Goal: Transaction & Acquisition: Purchase product/service

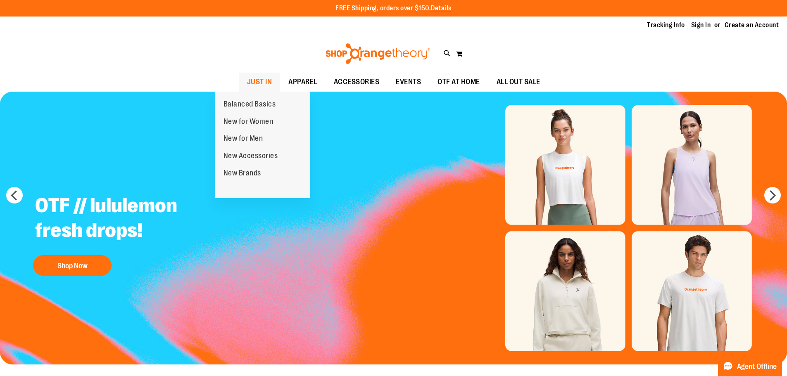
type input "**********"
click at [247, 82] on span "JUST IN" at bounding box center [259, 82] width 25 height 19
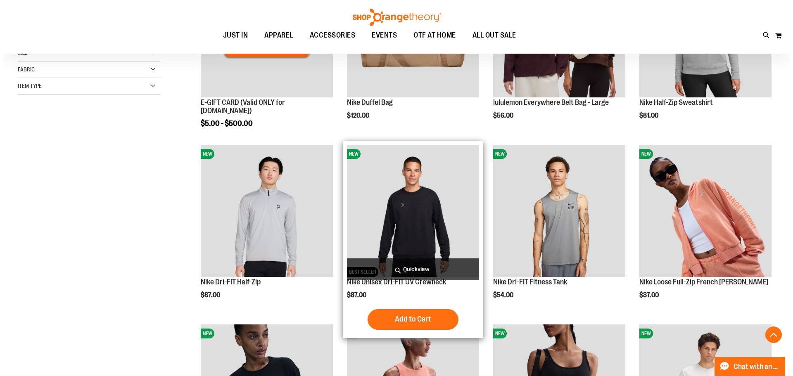
scroll to position [206, 0]
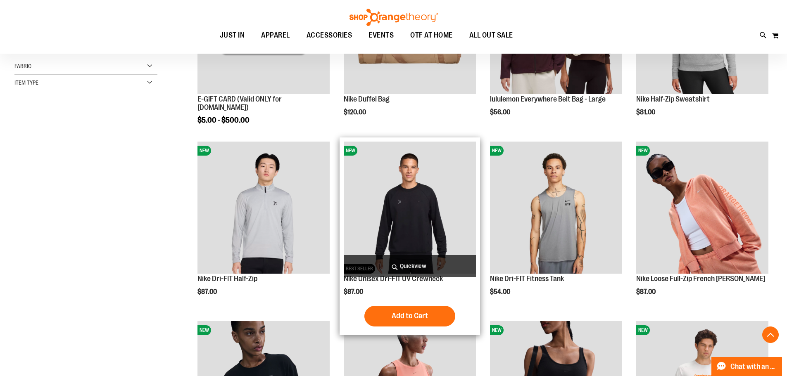
type input "**********"
click at [454, 261] on span "Quickview" at bounding box center [410, 266] width 132 height 22
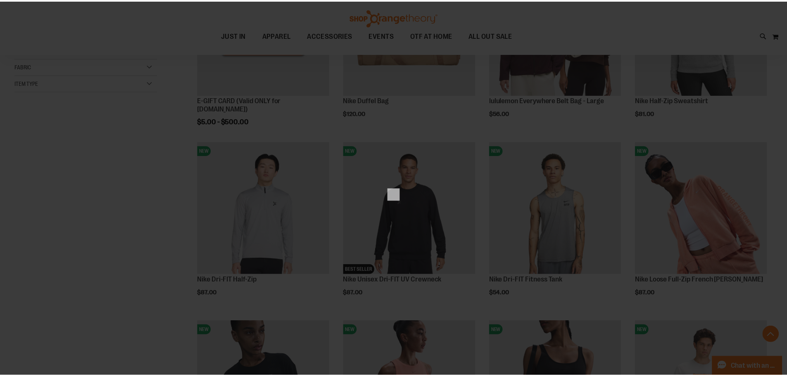
scroll to position [0, 0]
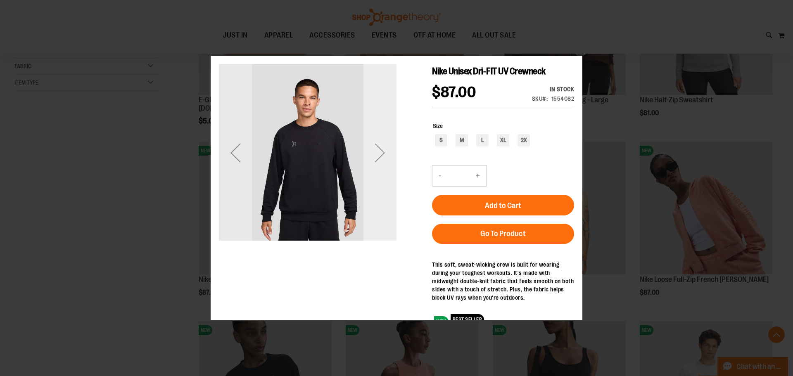
click at [384, 169] on div "Next" at bounding box center [380, 153] width 33 height 178
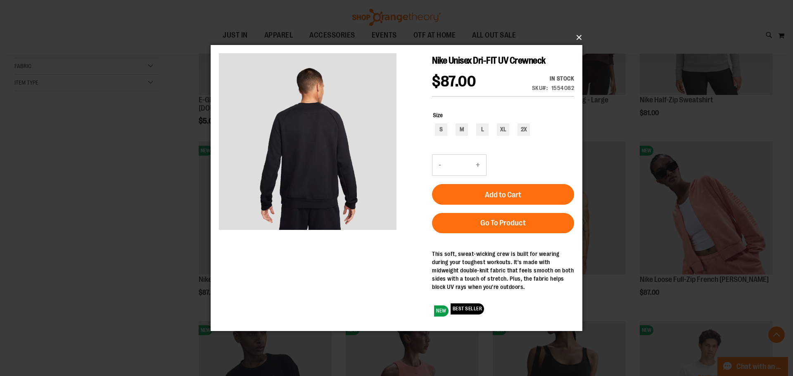
click at [580, 37] on button "×" at bounding box center [399, 38] width 372 height 18
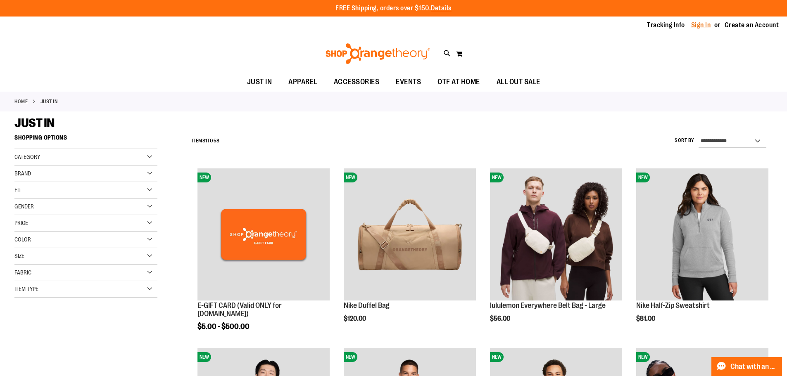
click at [694, 24] on link "Sign In" at bounding box center [701, 25] width 20 height 9
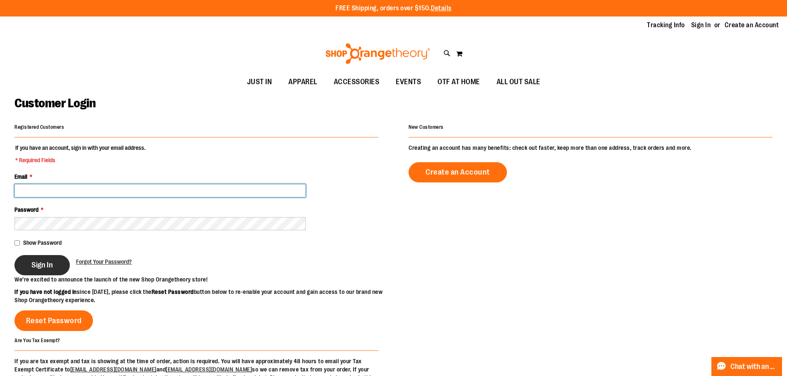
type input "**********"
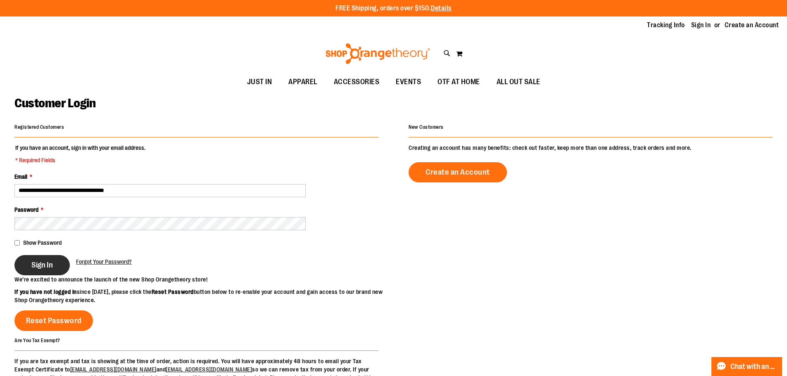
type input "**********"
click at [36, 260] on button "Sign In" at bounding box center [41, 265] width 55 height 20
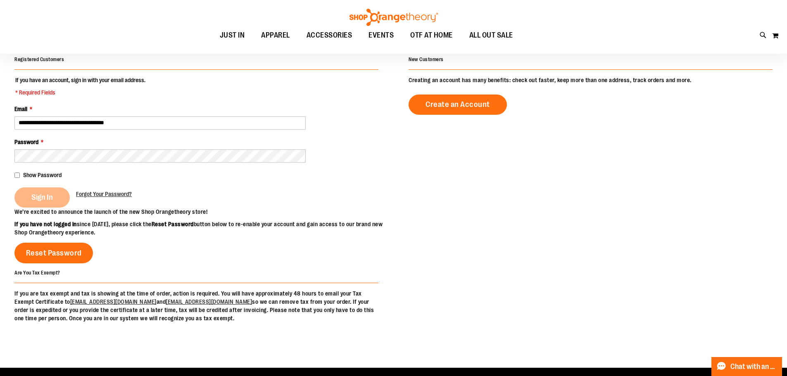
scroll to position [82, 0]
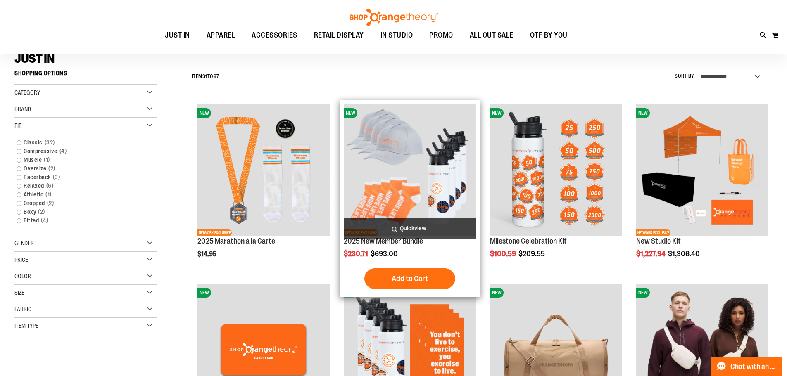
scroll to position [82, 0]
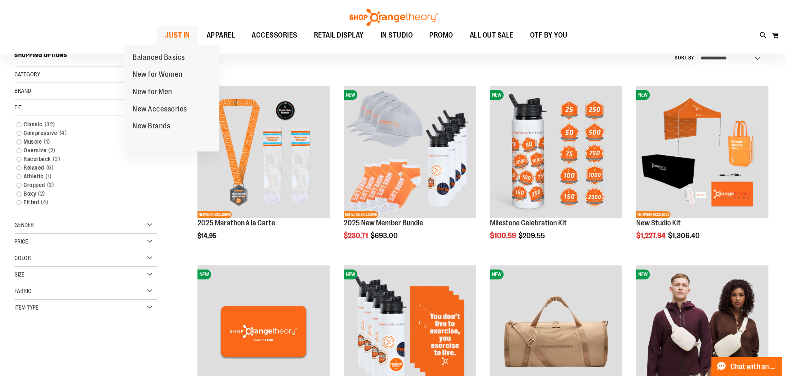
click at [165, 36] on span "JUST IN" at bounding box center [177, 35] width 25 height 19
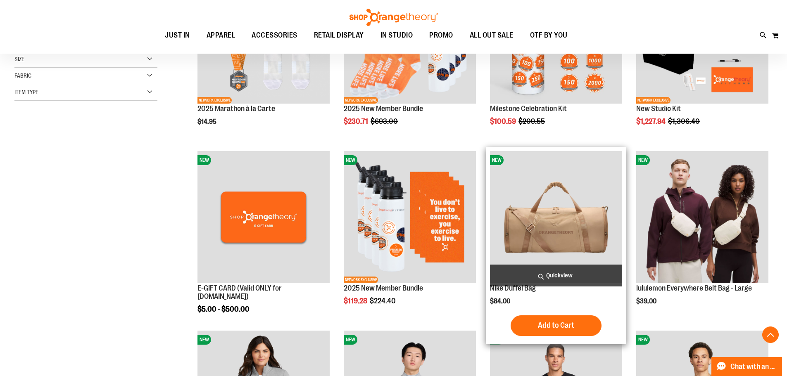
scroll to position [206, 0]
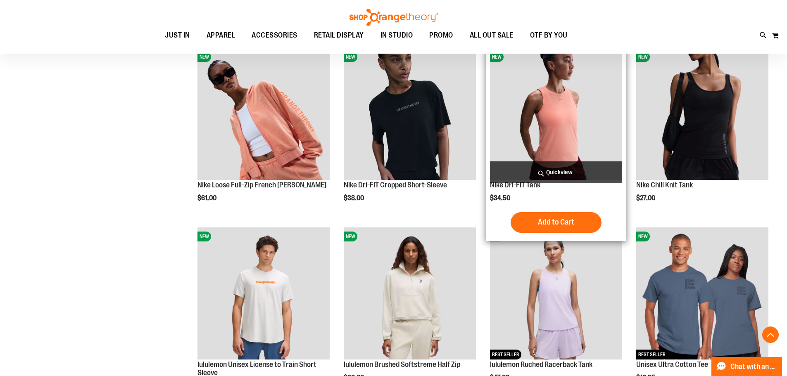
scroll to position [661, 0]
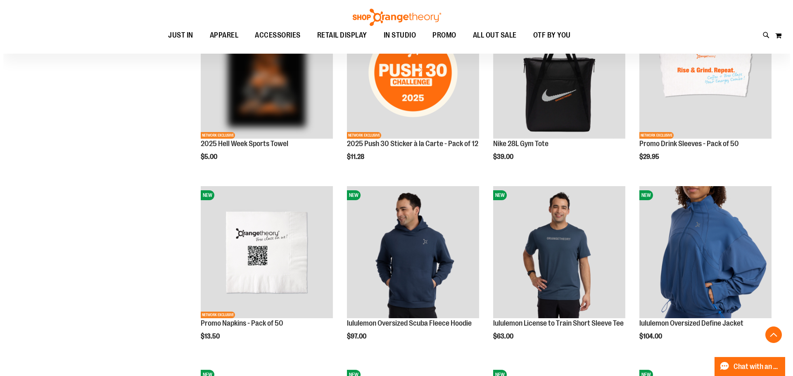
scroll to position [1280, 0]
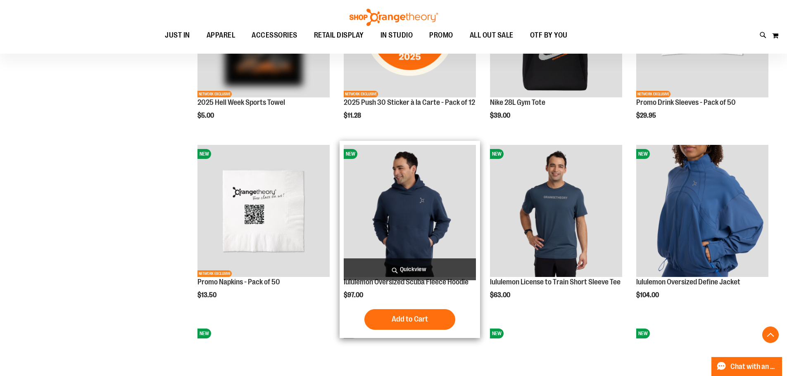
type input "**********"
click at [438, 270] on span "Quickview" at bounding box center [410, 270] width 132 height 22
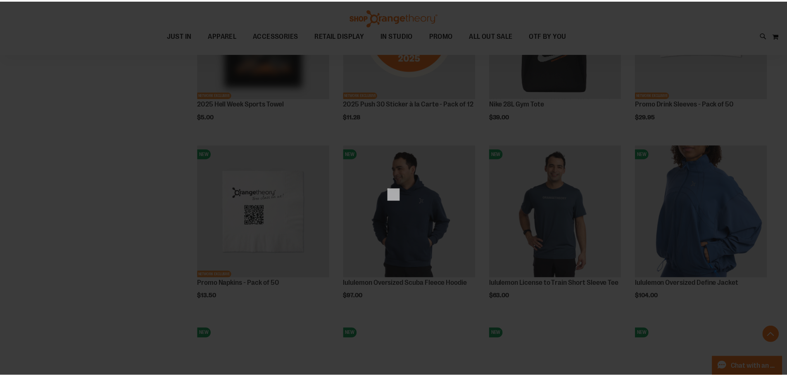
scroll to position [0, 0]
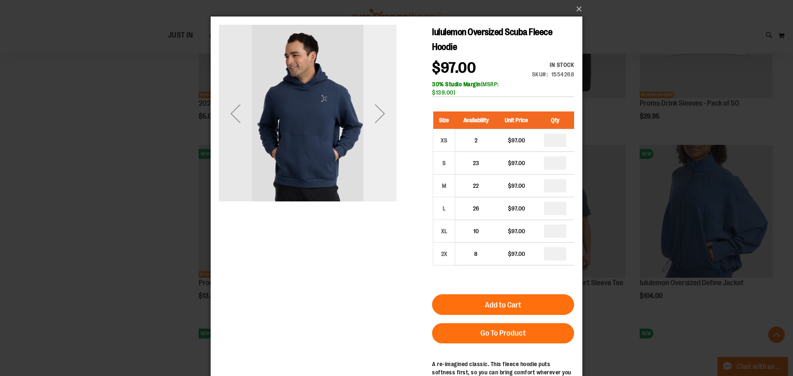
click at [379, 111] on div "Next" at bounding box center [380, 113] width 33 height 33
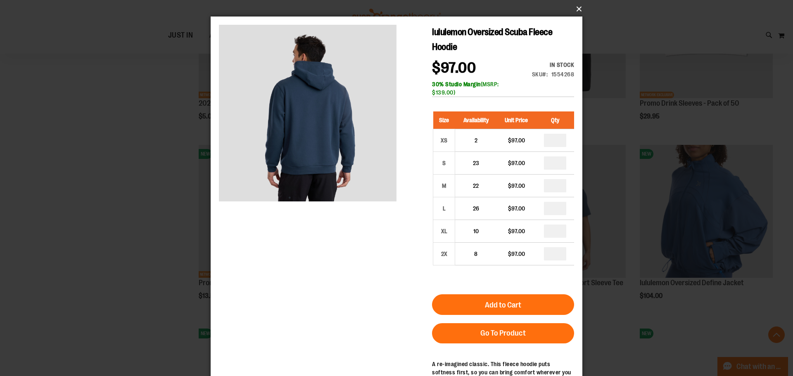
click at [579, 7] on button "×" at bounding box center [399, 9] width 372 height 18
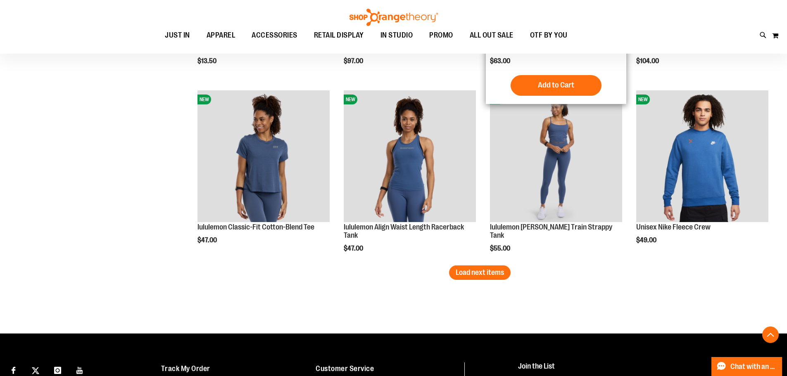
scroll to position [1528, 0]
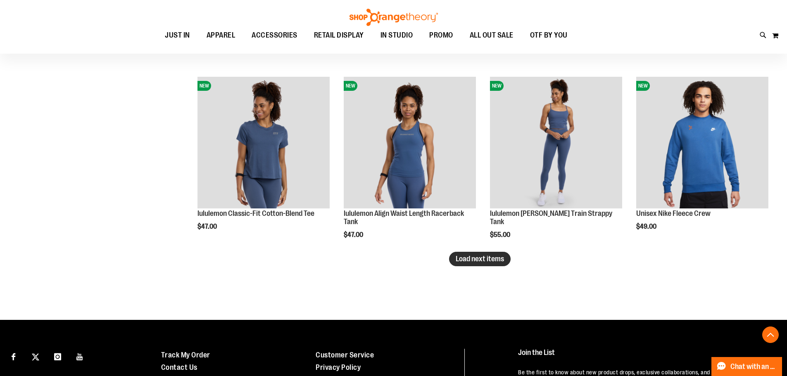
click at [492, 259] on span "Load next items" at bounding box center [480, 259] width 48 height 8
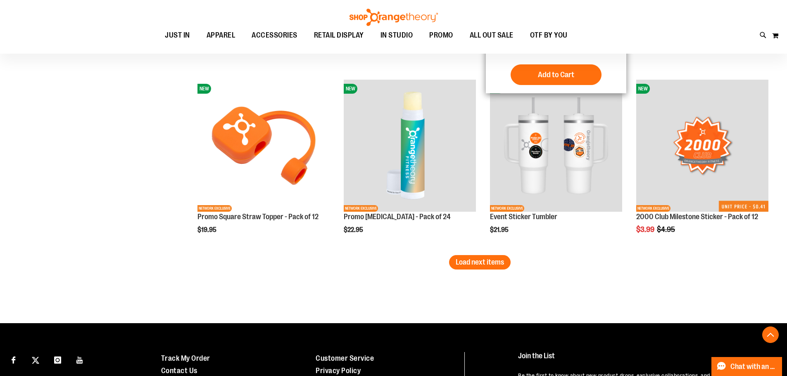
scroll to position [2065, 0]
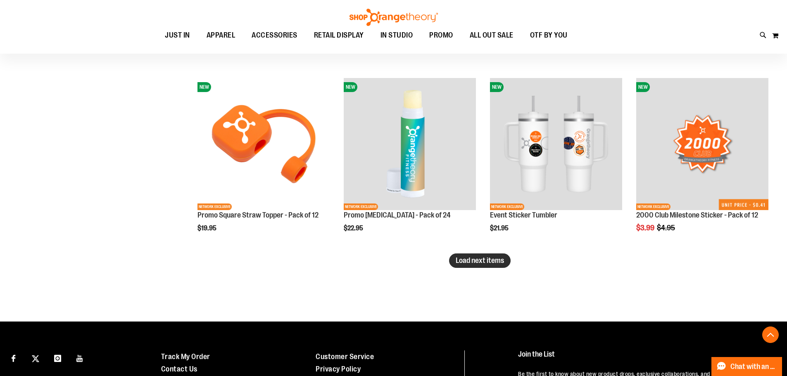
click at [458, 264] on span "Load next items" at bounding box center [480, 261] width 48 height 8
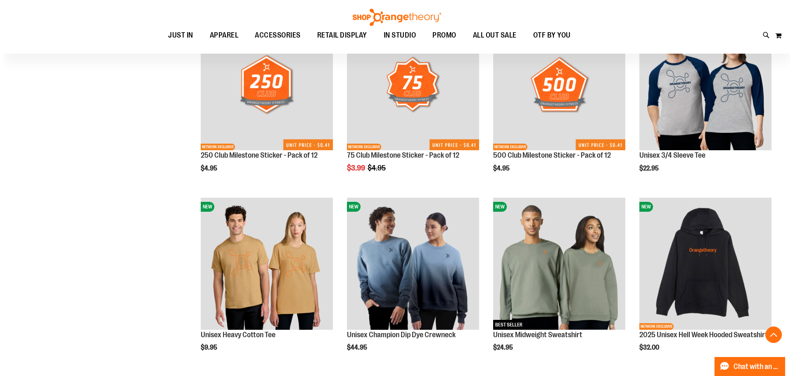
scroll to position [2313, 0]
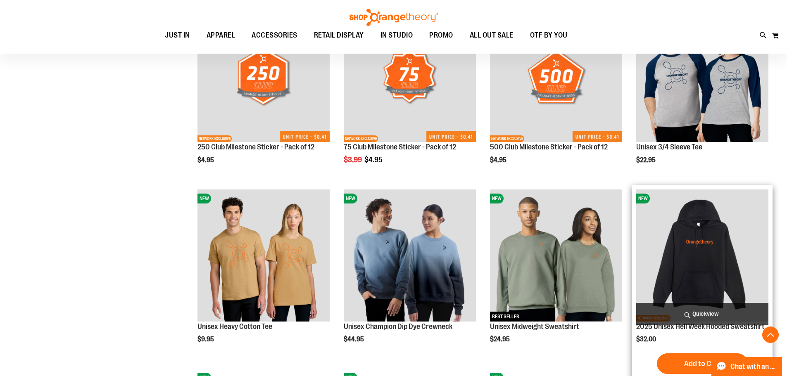
click at [679, 309] on span "Quickview" at bounding box center [702, 314] width 132 height 22
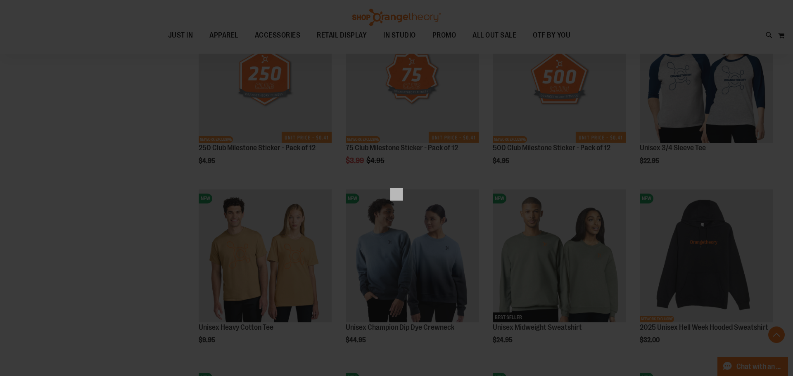
scroll to position [0, 0]
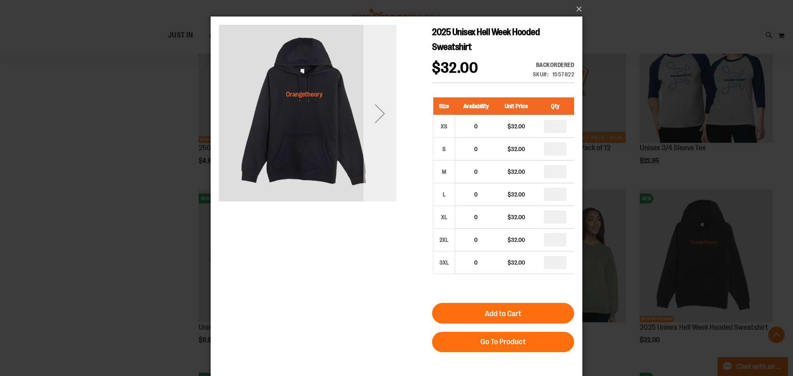
click at [380, 114] on div "Next" at bounding box center [380, 113] width 33 height 33
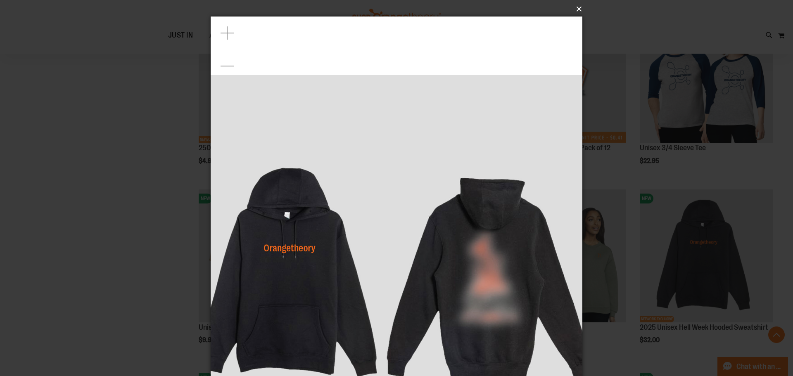
click at [576, 9] on button "×" at bounding box center [399, 9] width 372 height 18
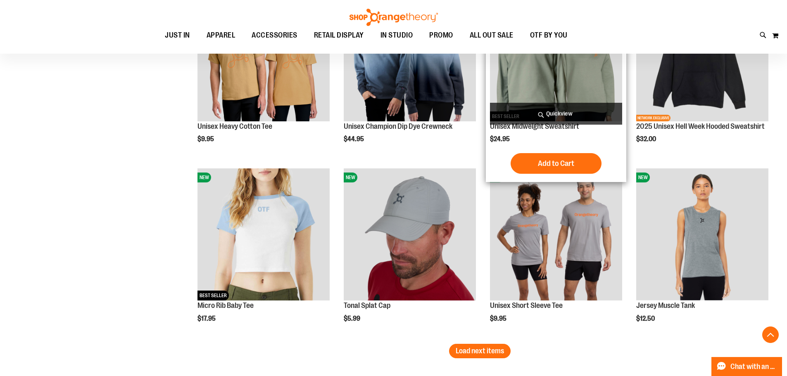
scroll to position [2520, 0]
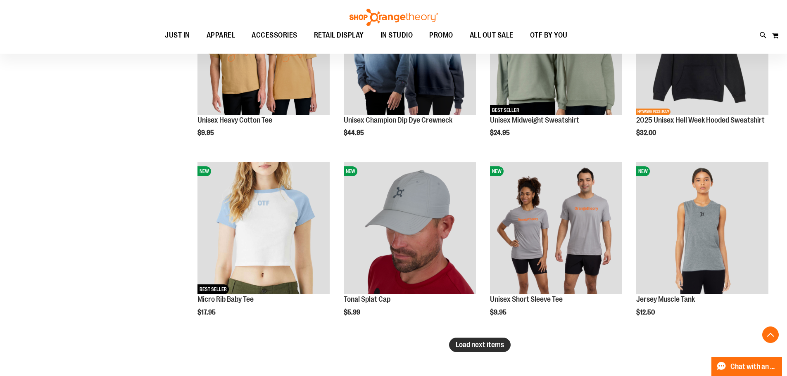
click at [507, 345] on button "Load next items" at bounding box center [480, 345] width 62 height 14
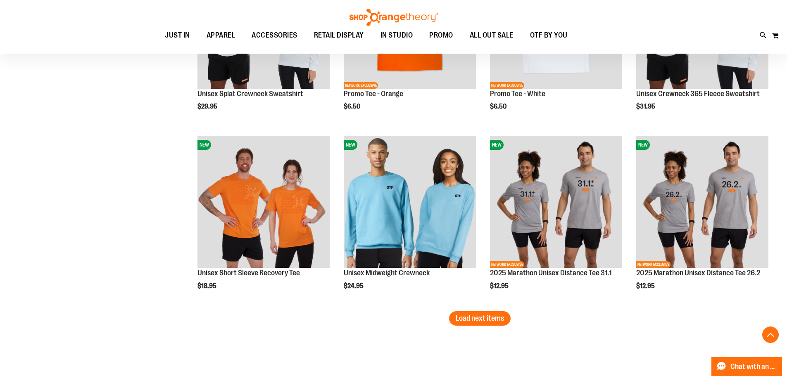
scroll to position [3139, 0]
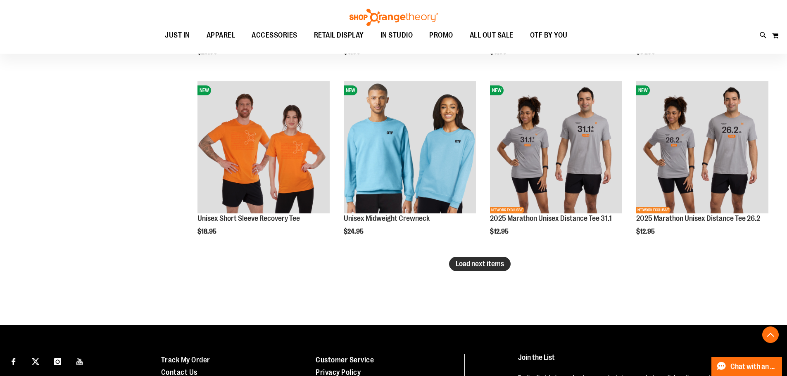
click at [492, 264] on span "Load next items" at bounding box center [480, 264] width 48 height 8
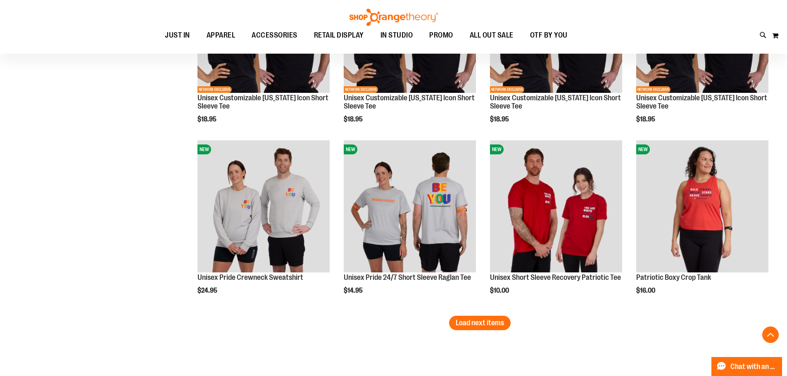
scroll to position [3635, 0]
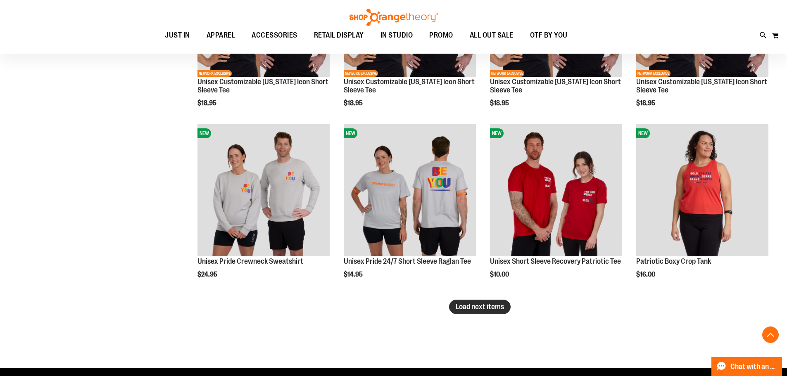
click at [501, 307] on span "Load next items" at bounding box center [480, 307] width 48 height 8
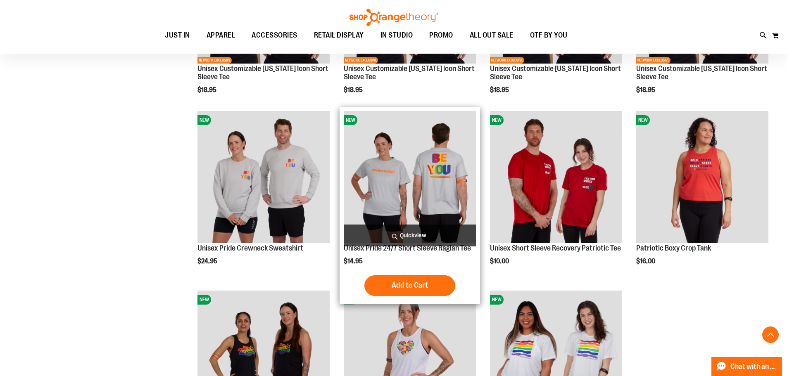
scroll to position [3541, 0]
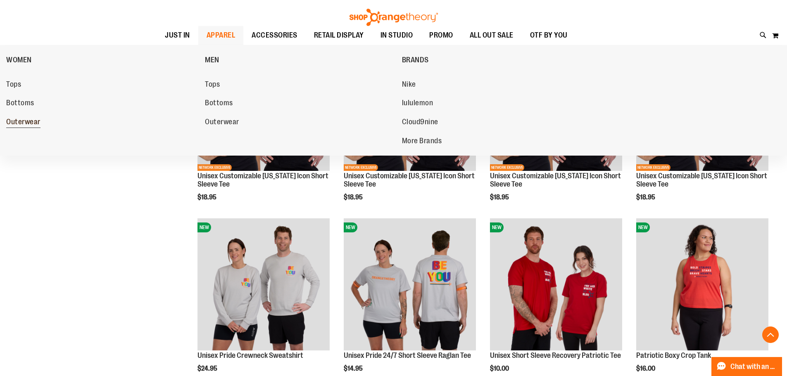
click at [21, 124] on span "Outerwear" at bounding box center [23, 123] width 34 height 10
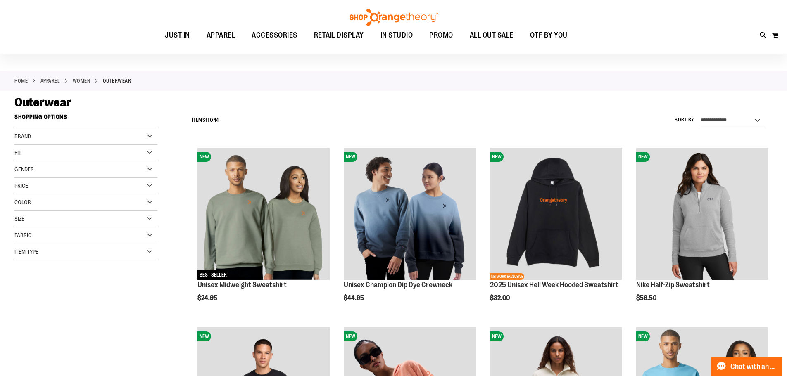
scroll to position [41, 0]
